Goal: Task Accomplishment & Management: Manage account settings

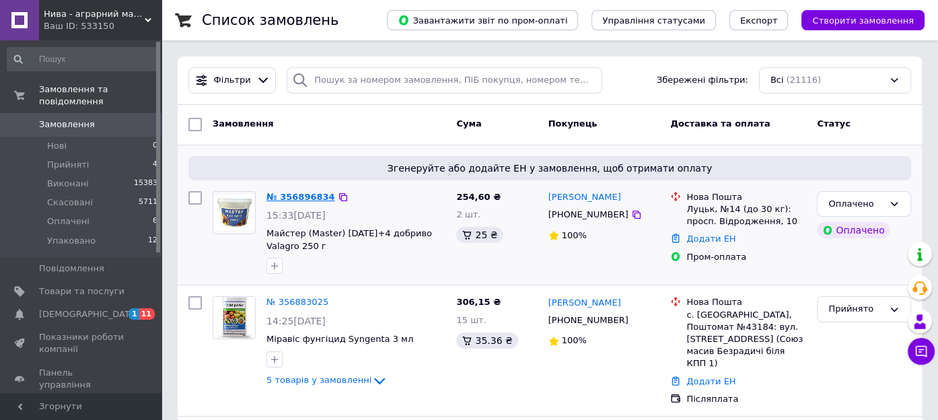
click at [284, 194] on link "№ 356896834" at bounding box center [300, 197] width 69 height 10
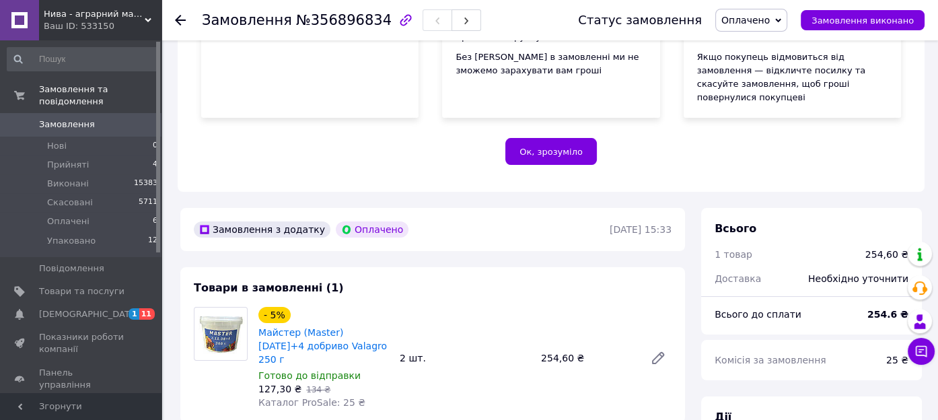
scroll to position [227, 0]
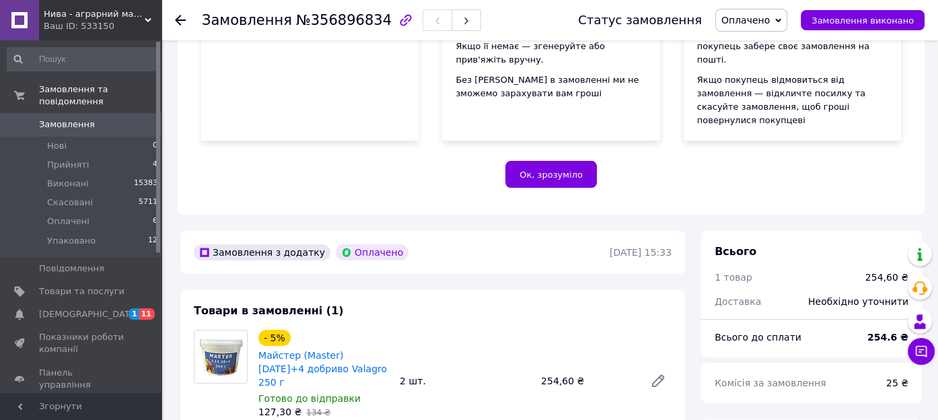
drag, startPoint x: 177, startPoint y: 20, endPoint x: 186, endPoint y: 153, distance: 133.5
click at [176, 20] on use at bounding box center [180, 20] width 11 height 11
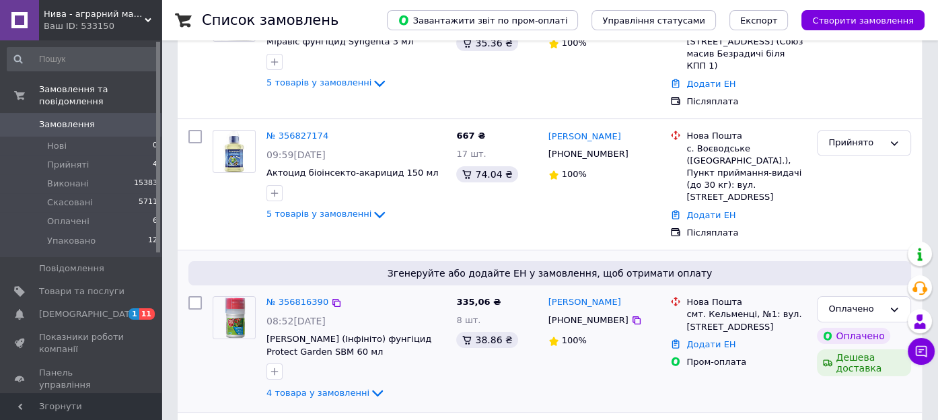
scroll to position [336, 0]
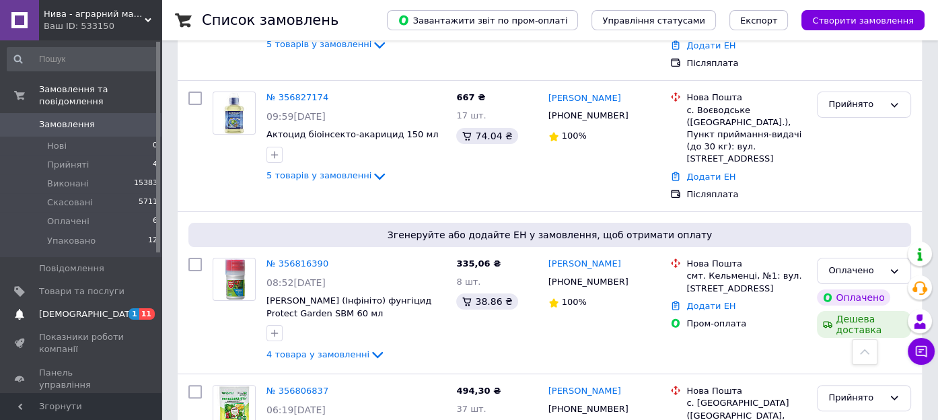
click at [91, 308] on span "[DEMOGRAPHIC_DATA]" at bounding box center [81, 314] width 85 height 12
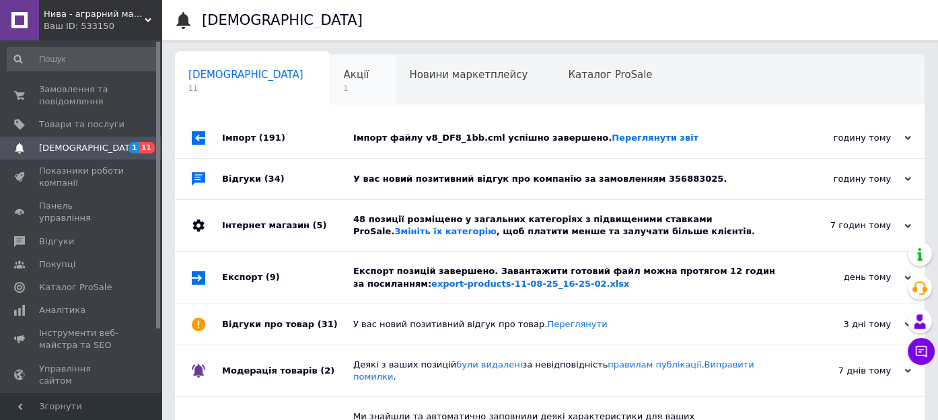
click at [330, 82] on div "Акції 1" at bounding box center [363, 79] width 66 height 51
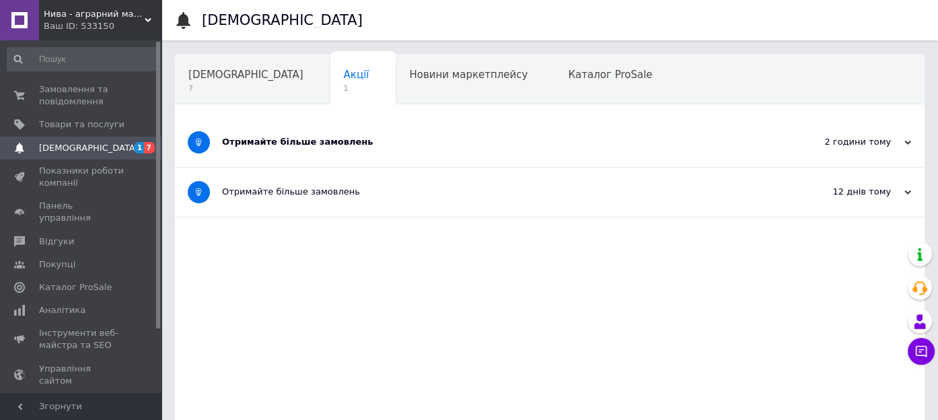
click at [348, 141] on div "Отримайте більше замовлень" at bounding box center [499, 142] width 554 height 12
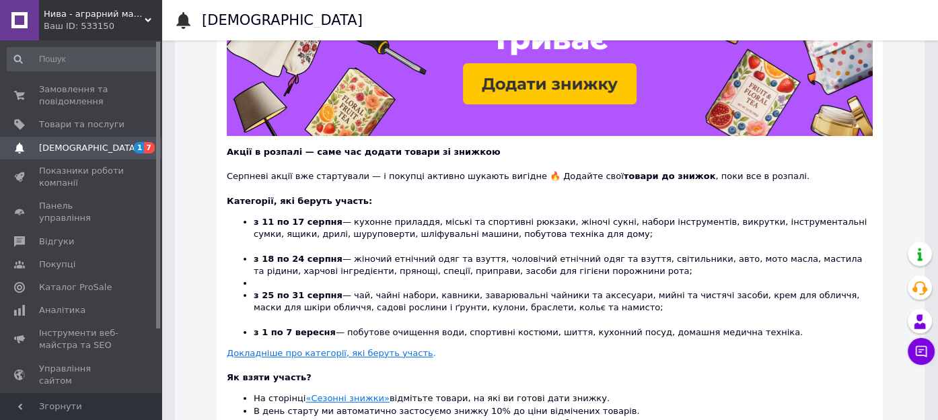
scroll to position [100, 0]
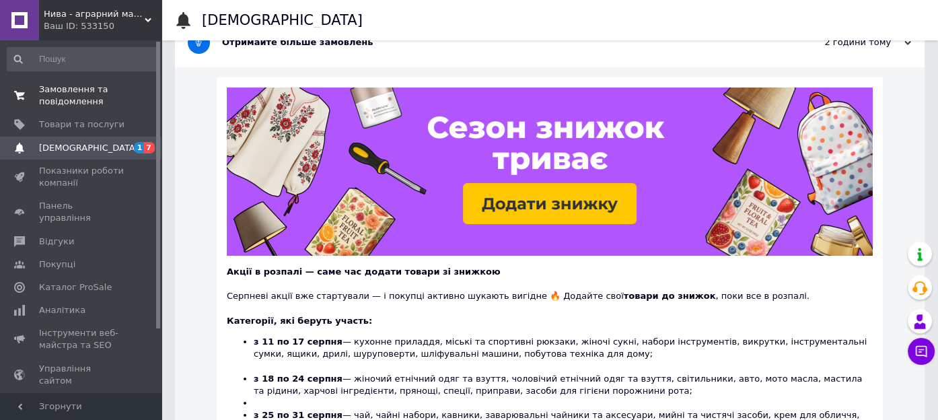
click at [102, 103] on span "Замовлення та повідомлення" at bounding box center [81, 95] width 85 height 24
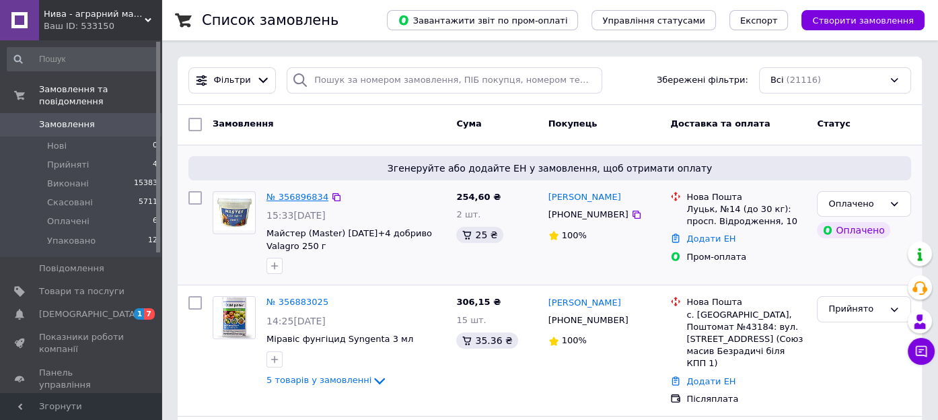
click at [305, 198] on link "№ 356896834" at bounding box center [297, 197] width 62 height 10
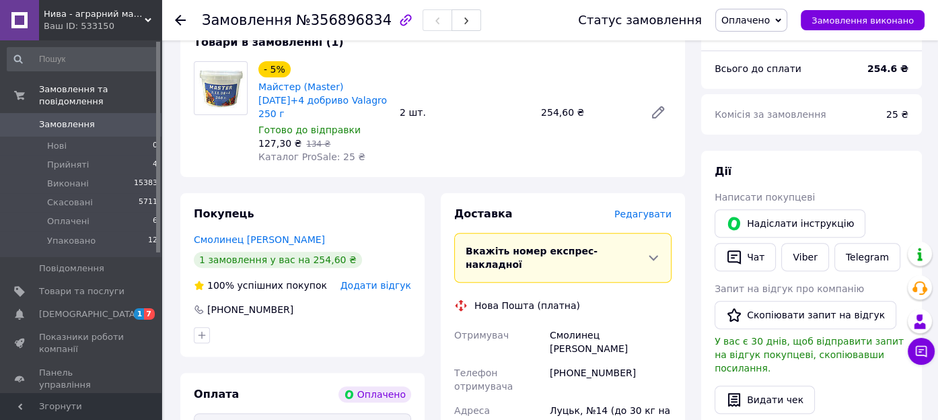
scroll to position [538, 0]
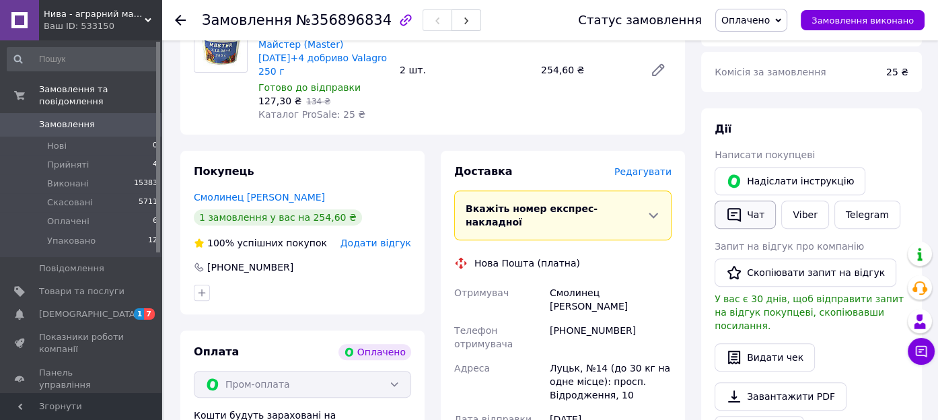
click at [738, 207] on icon "button" at bounding box center [734, 215] width 16 height 16
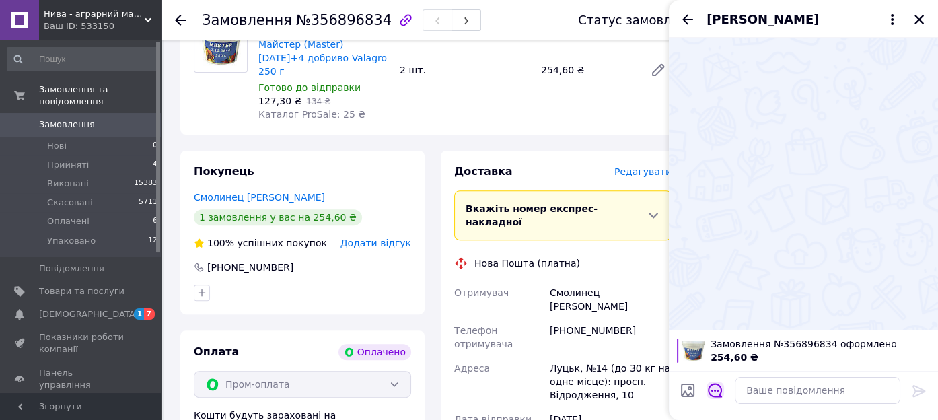
click at [718, 389] on icon "Відкрити шаблони відповідей" at bounding box center [715, 390] width 15 height 15
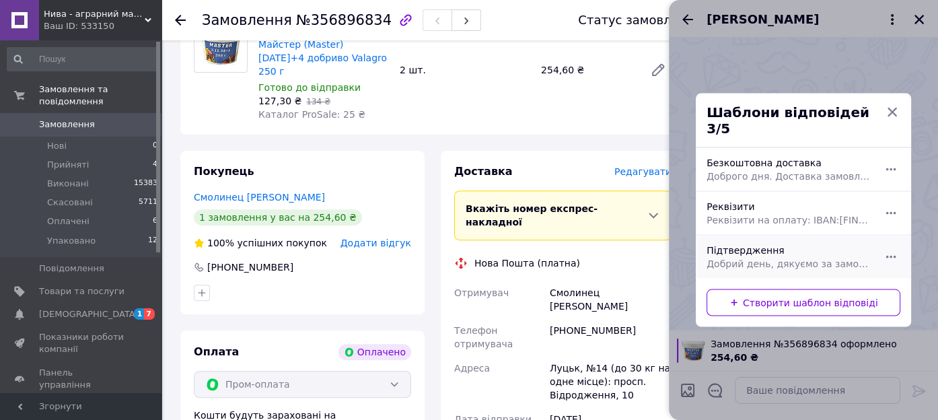
click at [755, 257] on span "Добрий день, дякуємо за замовлення. Відправка буде завтра. Гарного дня!" at bounding box center [788, 263] width 164 height 13
type textarea "Добрий день, дякуємо за замовлення. Відправка буде завтра. Гарного дня!"
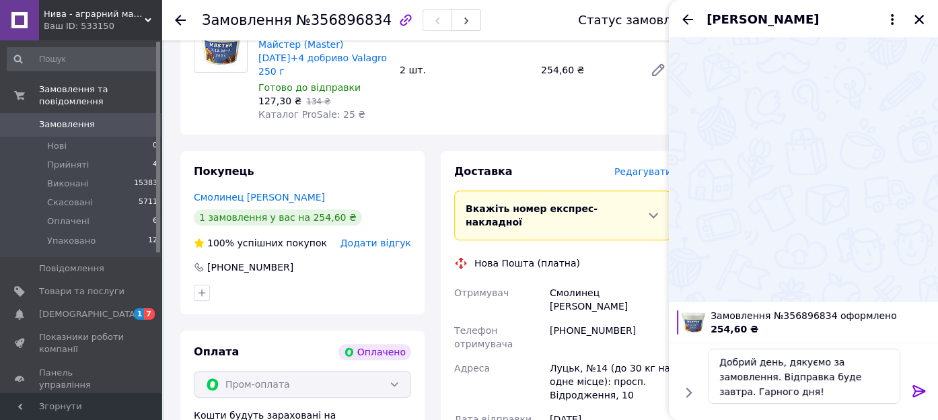
click at [915, 389] on icon at bounding box center [919, 391] width 16 height 16
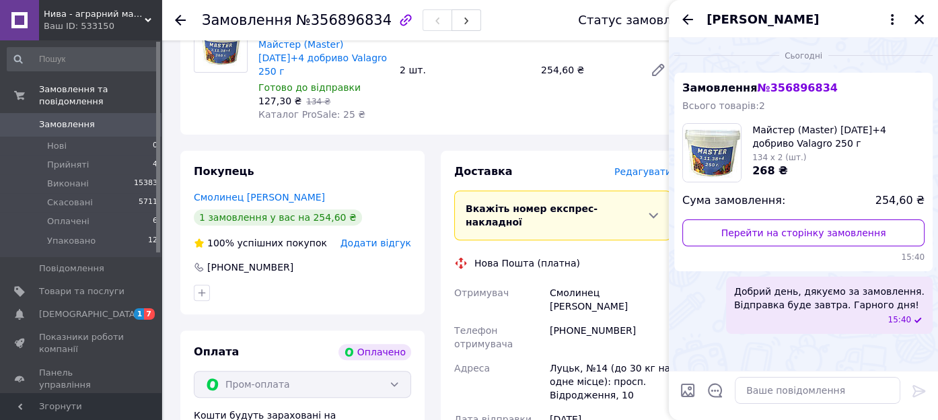
click at [920, 23] on icon "Закрити" at bounding box center [919, 19] width 12 height 12
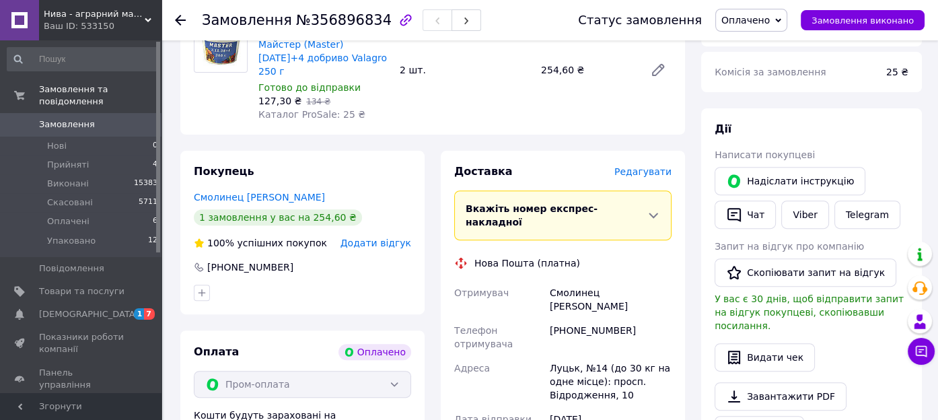
click at [180, 17] on icon at bounding box center [180, 20] width 11 height 11
